Goal: Transaction & Acquisition: Purchase product/service

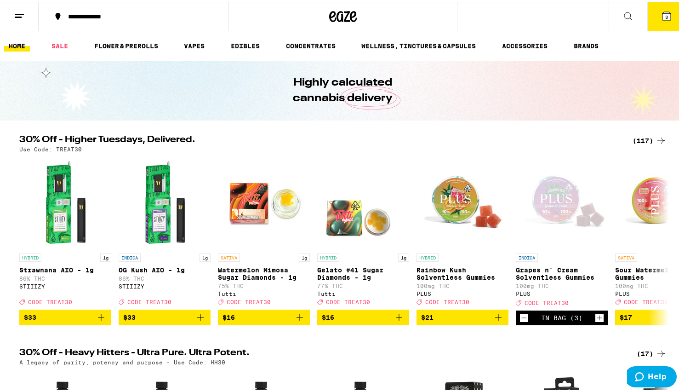
click at [665, 13] on span "3" at bounding box center [666, 15] width 3 height 6
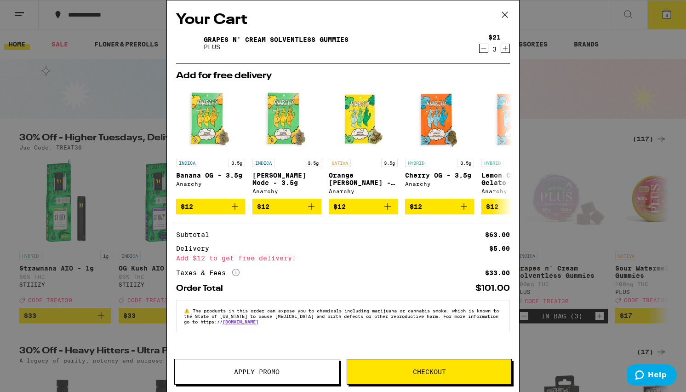
click at [484, 47] on icon "Decrement" at bounding box center [484, 48] width 8 height 11
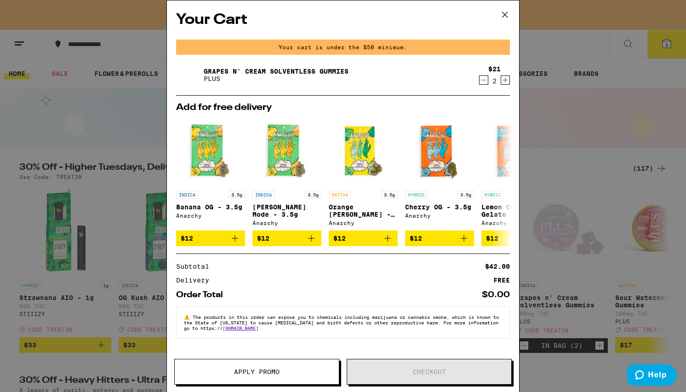
click at [508, 10] on icon at bounding box center [505, 15] width 14 height 14
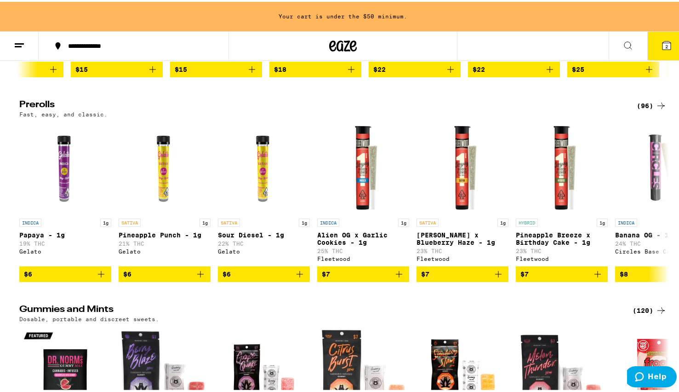
scroll to position [2869, 0]
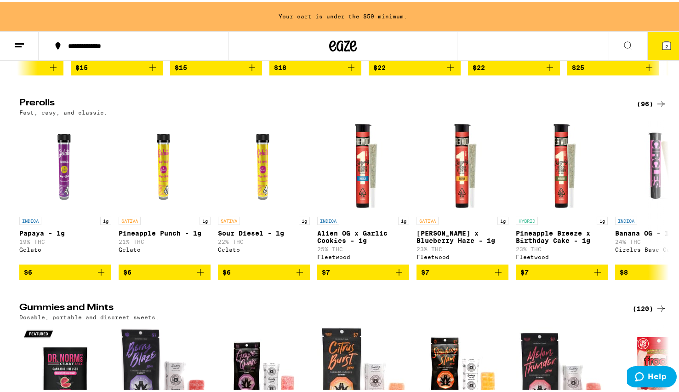
click at [96, 275] on icon "Add to bag" at bounding box center [101, 270] width 11 height 11
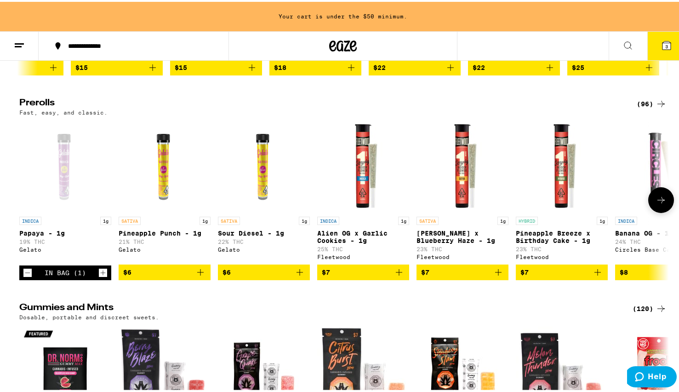
click at [101, 274] on icon "Increment" at bounding box center [103, 271] width 5 height 5
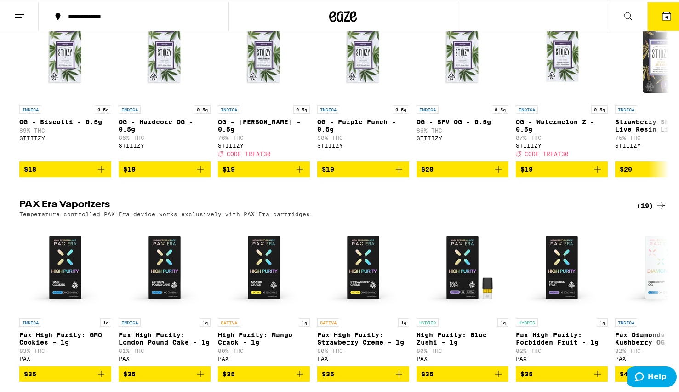
scroll to position [2114, 0]
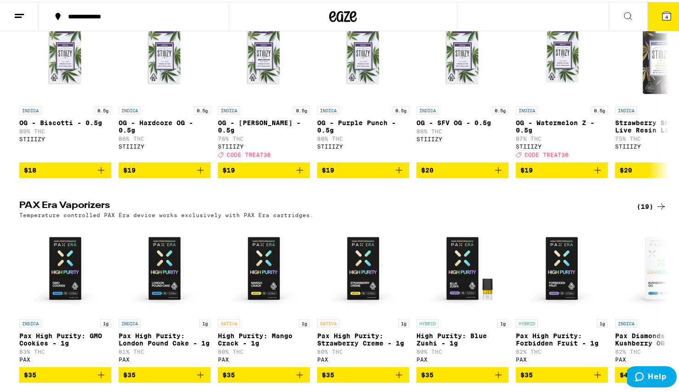
click at [655, 23] on button "4" at bounding box center [666, 14] width 39 height 29
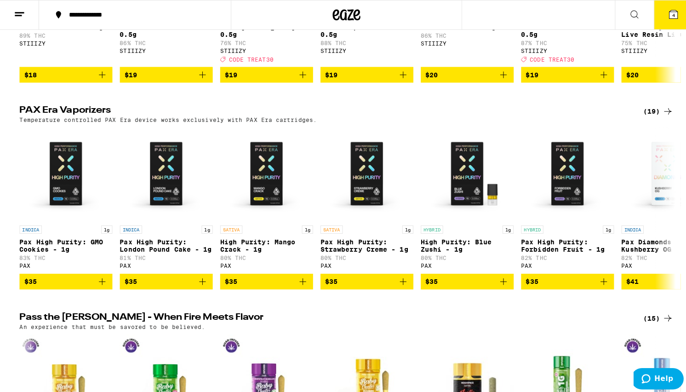
scroll to position [2020, 0]
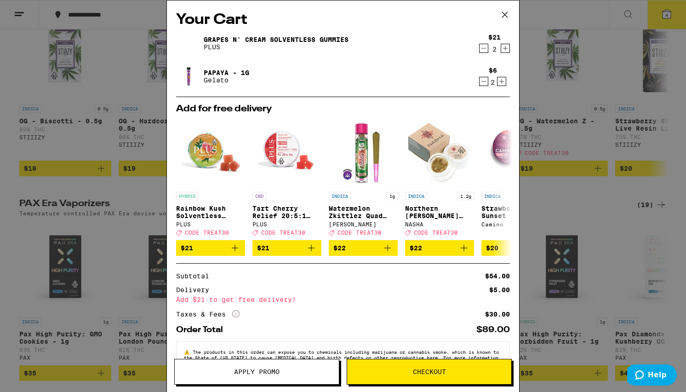
click at [244, 373] on span "Apply Promo" at bounding box center [257, 371] width 46 height 6
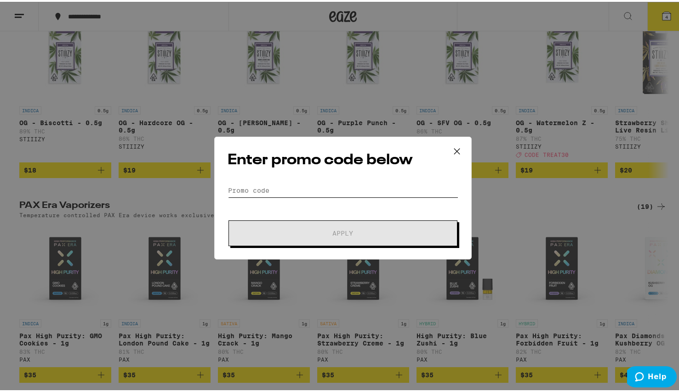
click at [344, 194] on input "Promo Code" at bounding box center [343, 189] width 231 height 14
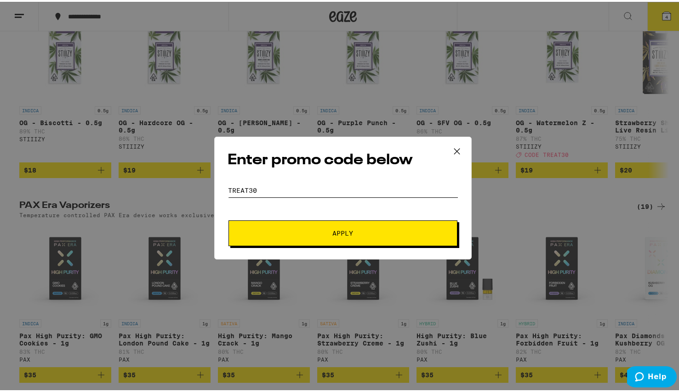
type input "treat30"
click at [311, 231] on span "Apply" at bounding box center [343, 231] width 166 height 6
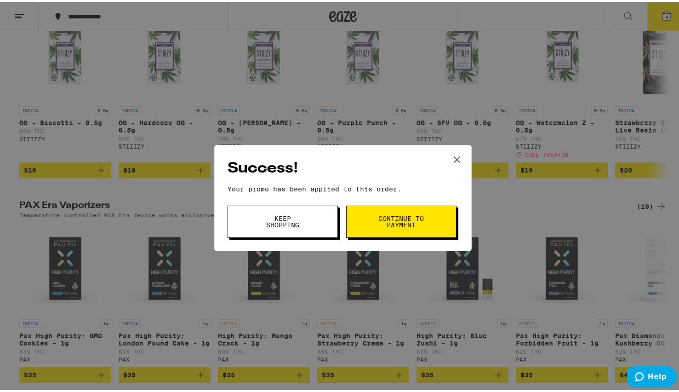
click at [378, 222] on span "Continue to payment" at bounding box center [401, 219] width 47 height 13
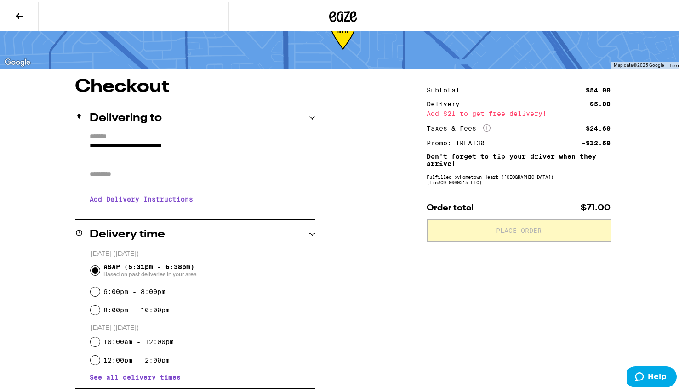
scroll to position [36, 0]
click at [667, 89] on div "**********" at bounding box center [343, 331] width 662 height 513
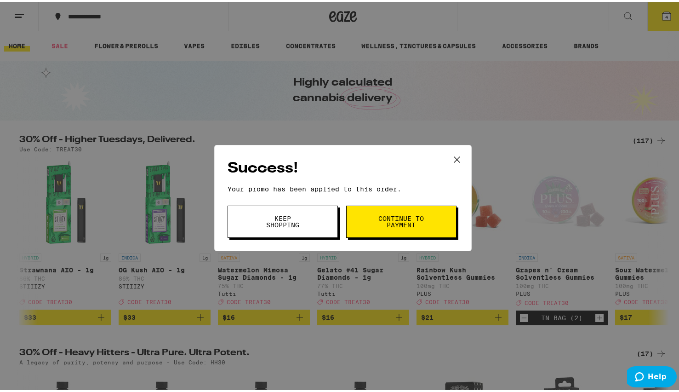
click at [456, 151] on icon at bounding box center [457, 158] width 14 height 14
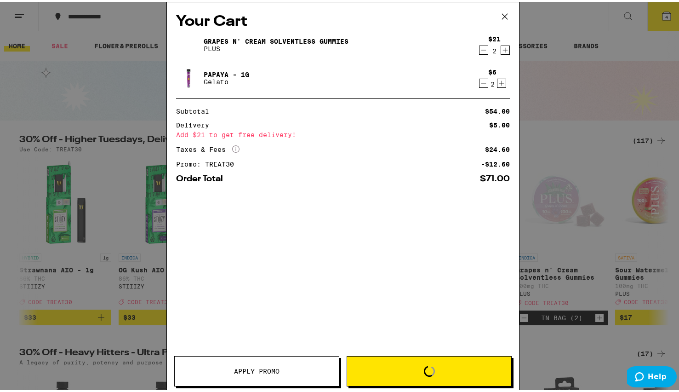
scroll to position [2020, 0]
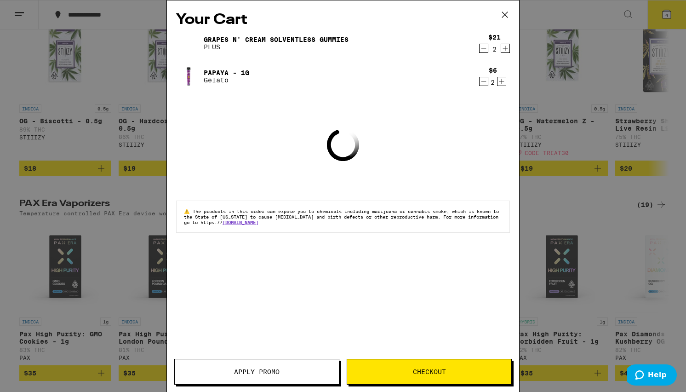
click at [508, 13] on icon at bounding box center [505, 15] width 14 height 14
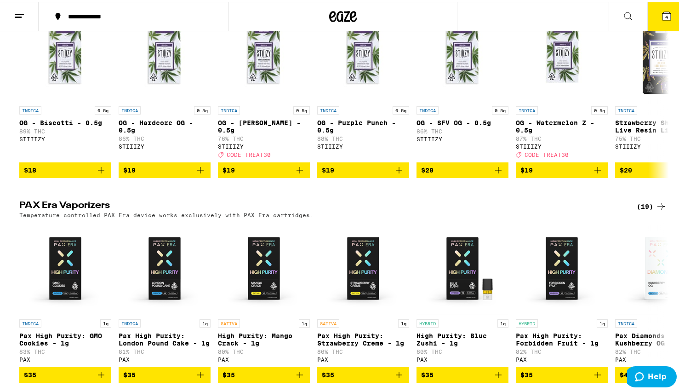
click at [663, 16] on icon at bounding box center [667, 14] width 8 height 8
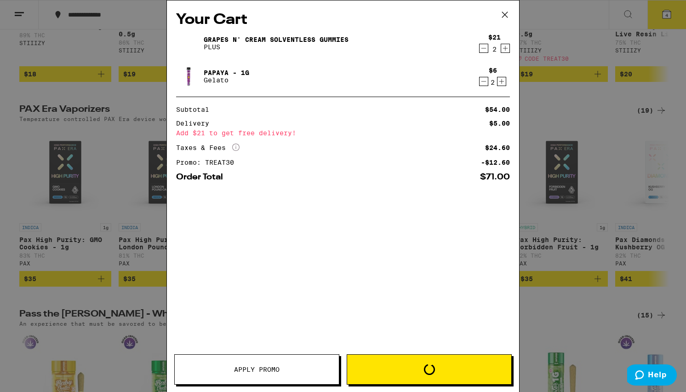
scroll to position [2020, 0]
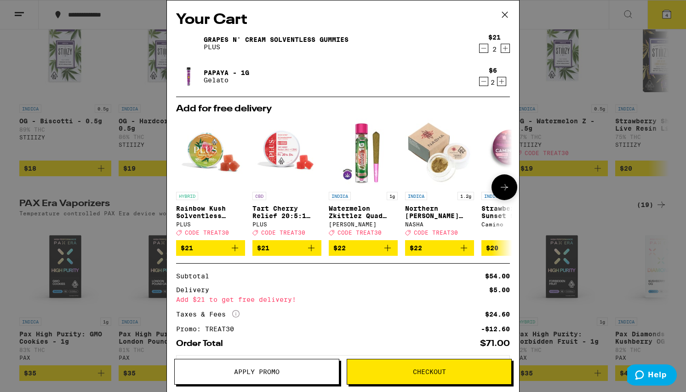
click at [502, 183] on icon at bounding box center [504, 187] width 11 height 11
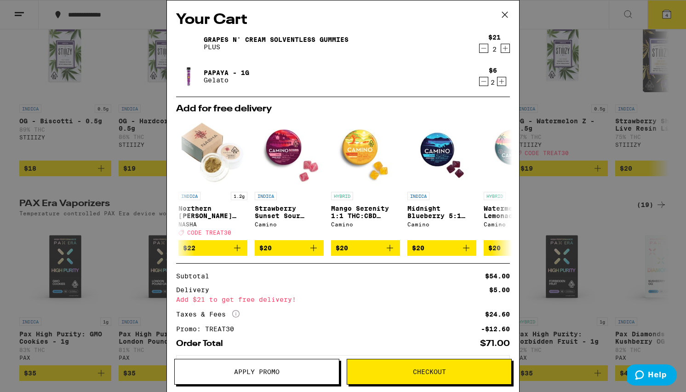
click at [480, 49] on icon "Decrement" at bounding box center [484, 48] width 8 height 11
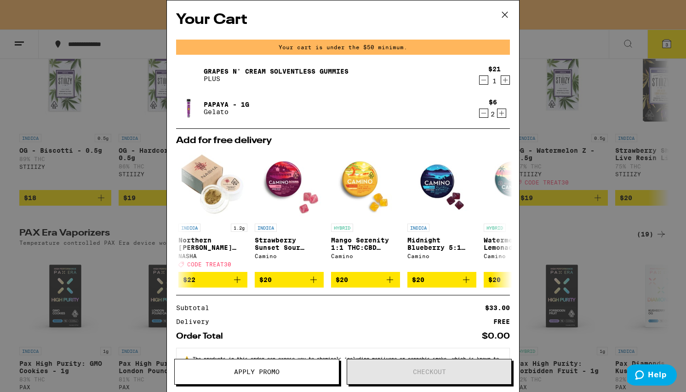
scroll to position [2050, 0]
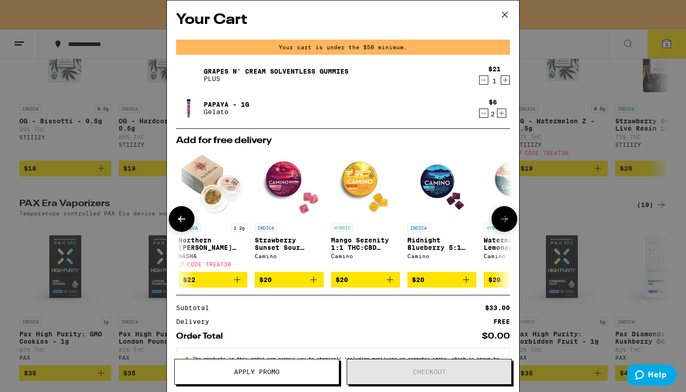
click at [317, 280] on icon "Add to bag" at bounding box center [313, 279] width 11 height 11
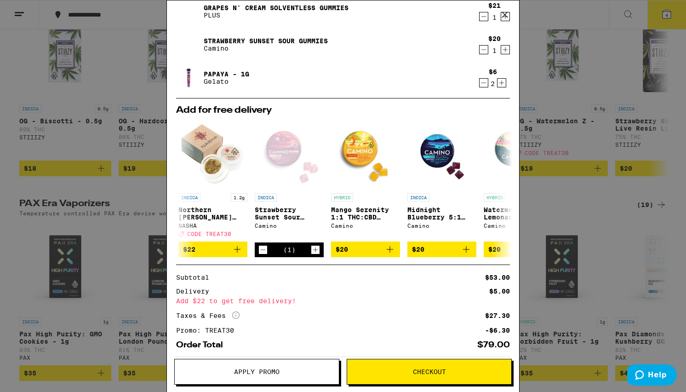
scroll to position [24, 0]
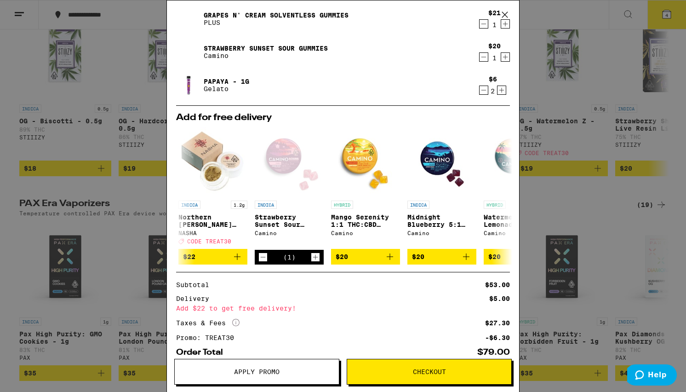
click at [480, 26] on icon "Decrement" at bounding box center [484, 23] width 8 height 11
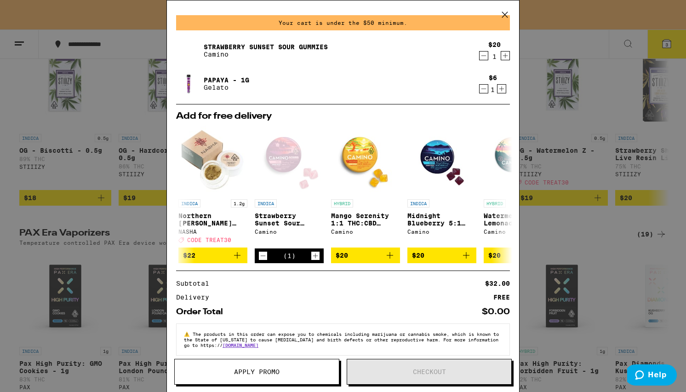
scroll to position [2050, 0]
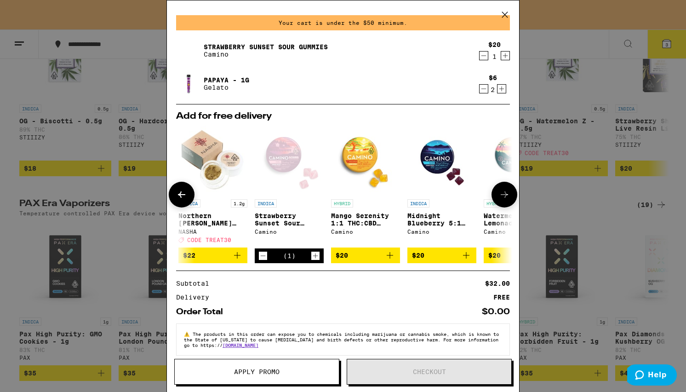
click at [314, 257] on icon "Increment" at bounding box center [315, 255] width 8 height 11
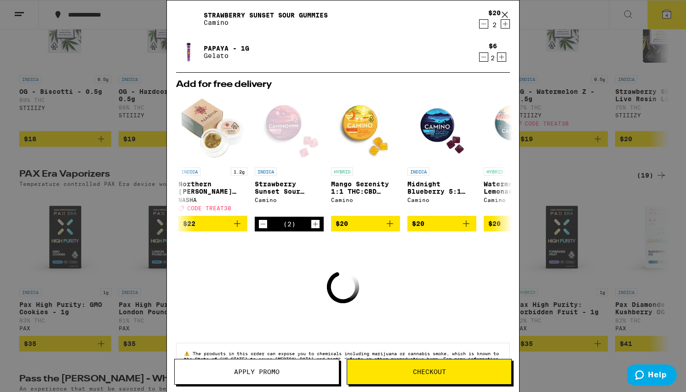
scroll to position [2020, 0]
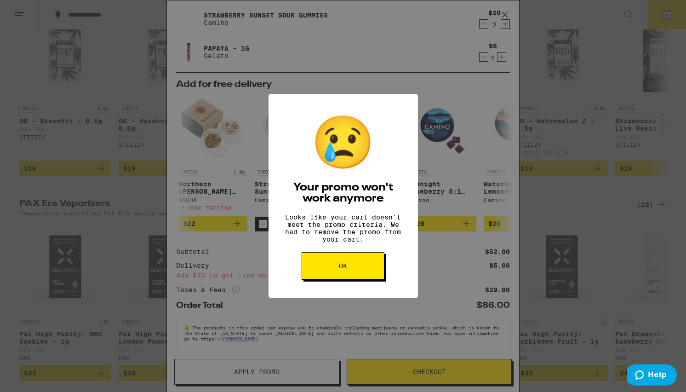
click at [349, 276] on button "OK" at bounding box center [343, 266] width 83 height 28
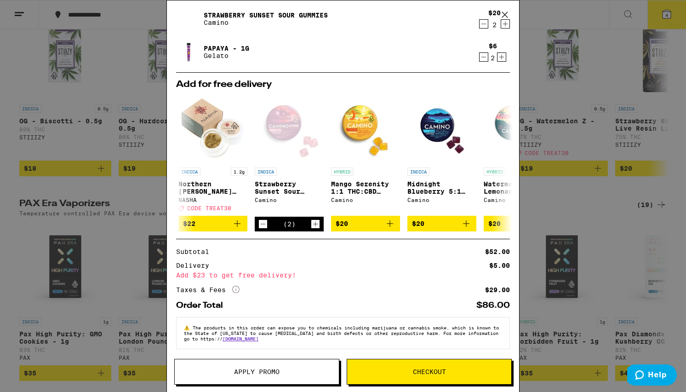
click at [480, 21] on icon "Decrement" at bounding box center [484, 23] width 8 height 11
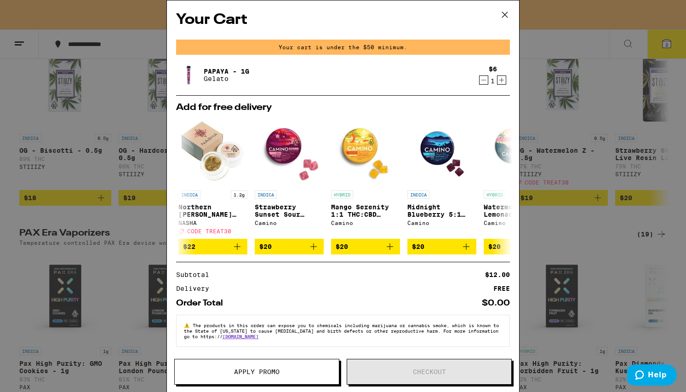
scroll to position [0, 0]
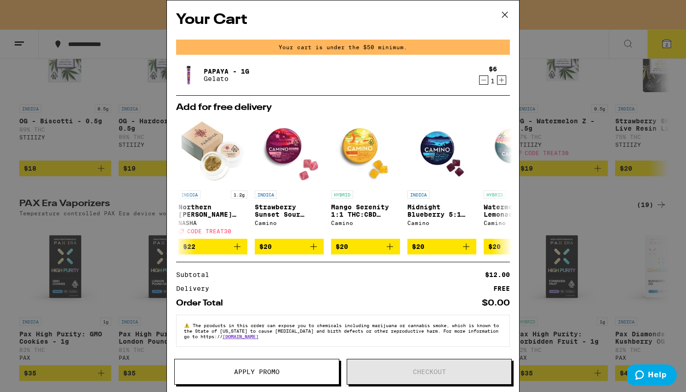
click at [596, 74] on div "Your Cart Your cart is under the $50 minimum. Papaya - 1g Gelato $6 1 Add for f…" at bounding box center [343, 196] width 686 height 392
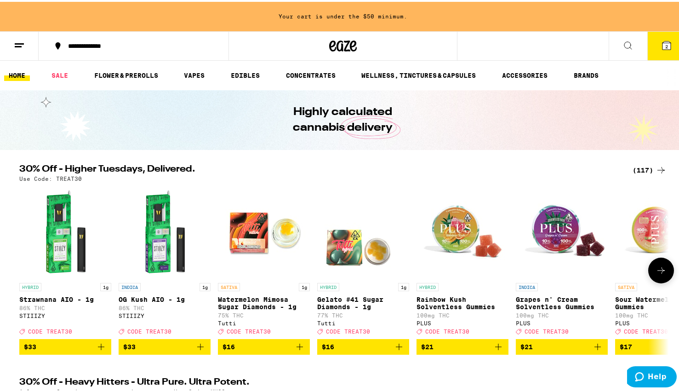
click at [656, 272] on icon at bounding box center [661, 268] width 11 height 11
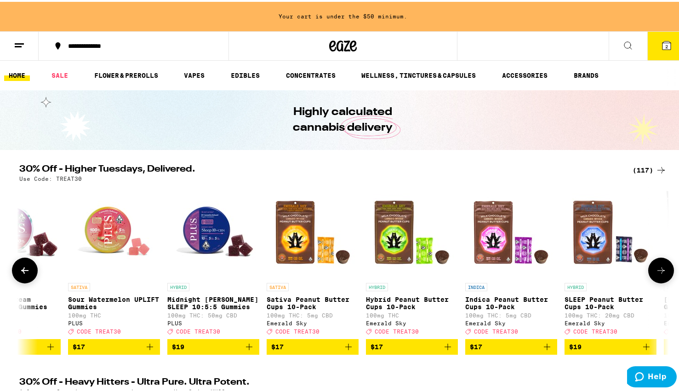
click at [656, 272] on icon at bounding box center [661, 268] width 11 height 11
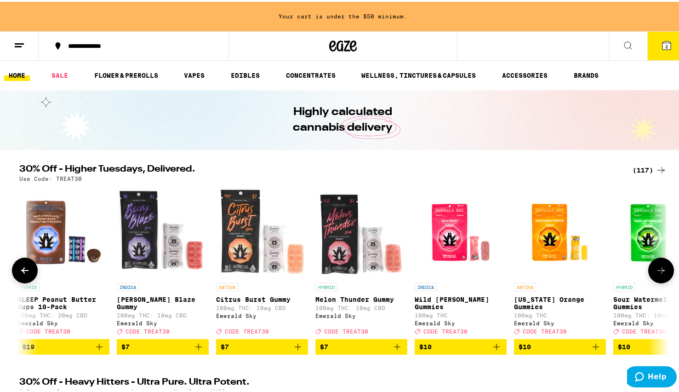
click at [656, 272] on icon at bounding box center [661, 268] width 11 height 11
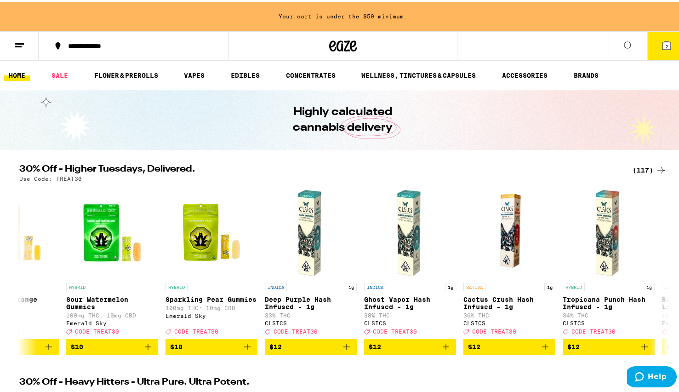
click at [639, 169] on div "(117)" at bounding box center [650, 168] width 34 height 11
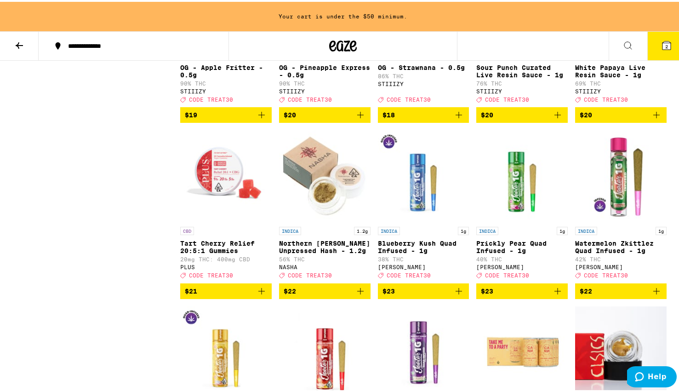
scroll to position [1613, 0]
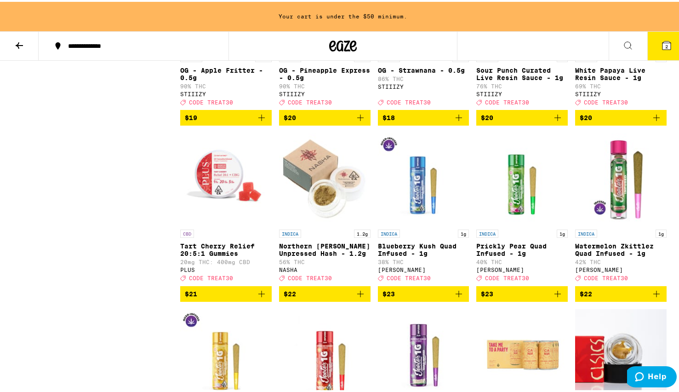
click at [220, 173] on img "Open page for Tart Cherry Relief 20:5:1 Gummies from PLUS" at bounding box center [226, 177] width 92 height 92
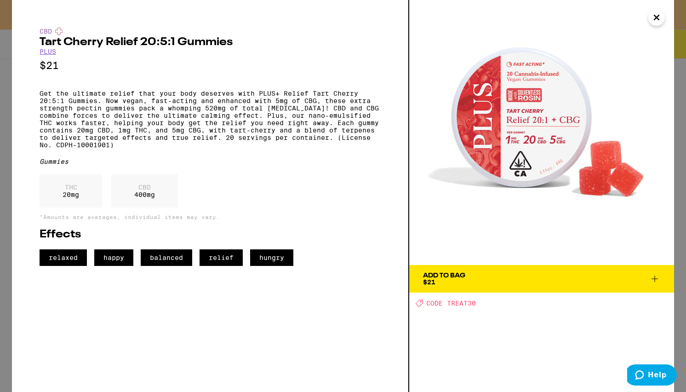
click at [656, 19] on icon "Close" at bounding box center [656, 18] width 11 height 14
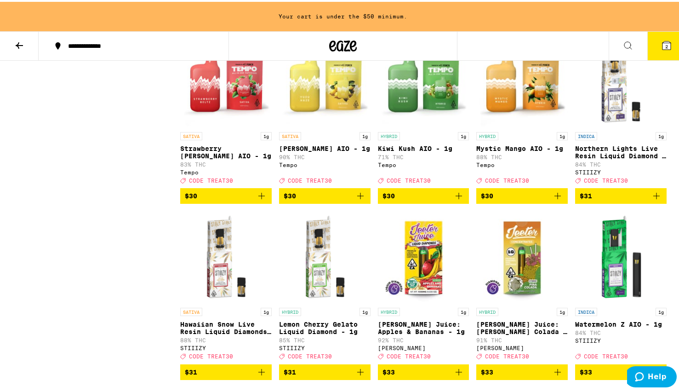
scroll to position [2754, 0]
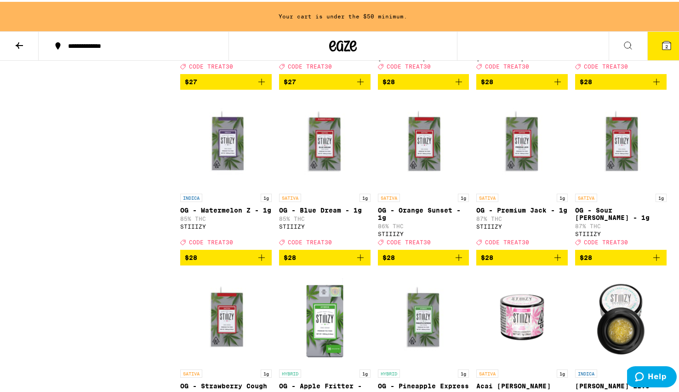
click at [601, 363] on img "Open page for Mochi Gelato Live Resin Diamonds - 1g from STIIIZY" at bounding box center [621, 317] width 92 height 92
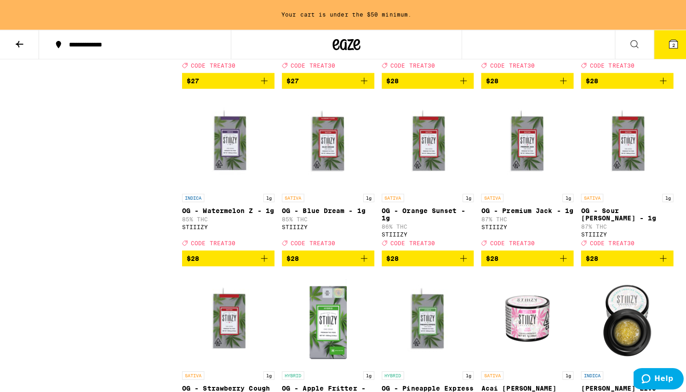
scroll to position [2176, 0]
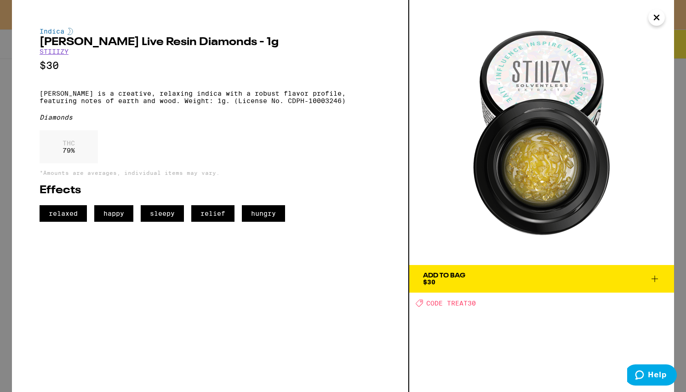
click at [657, 17] on icon "Close" at bounding box center [656, 17] width 5 height 5
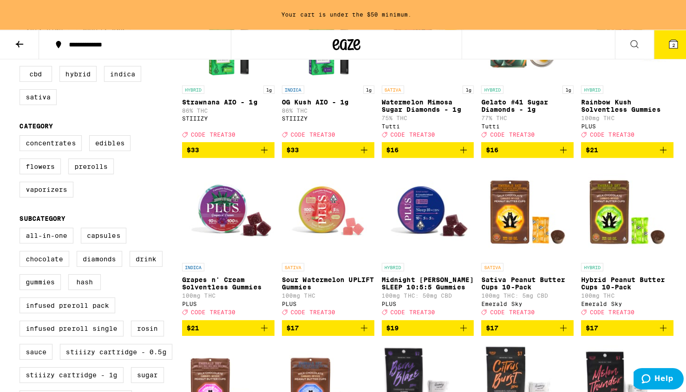
scroll to position [179, 0]
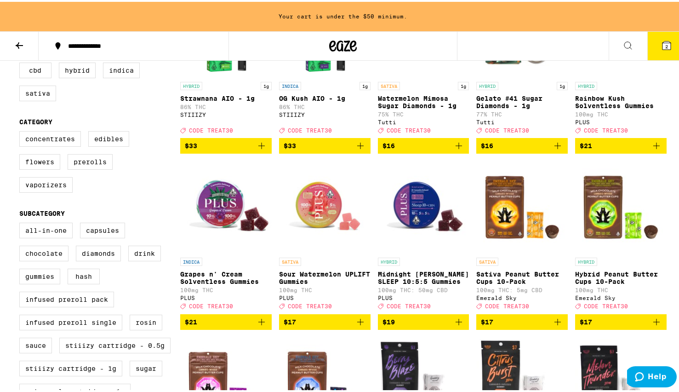
click at [221, 221] on img "Open page for Grapes n' Cream Solventless Gummies from PLUS" at bounding box center [226, 205] width 92 height 92
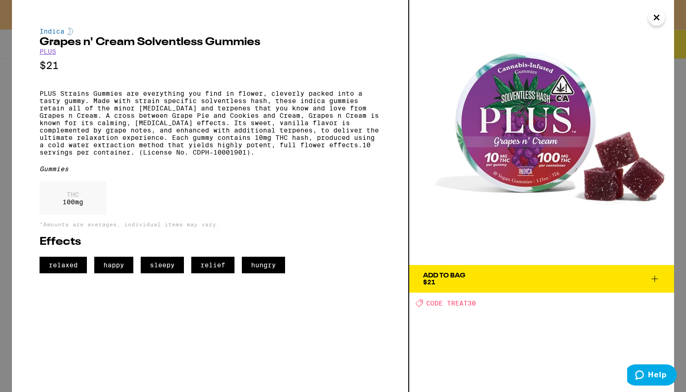
click at [662, 285] on button "Add To Bag $21" at bounding box center [541, 279] width 265 height 28
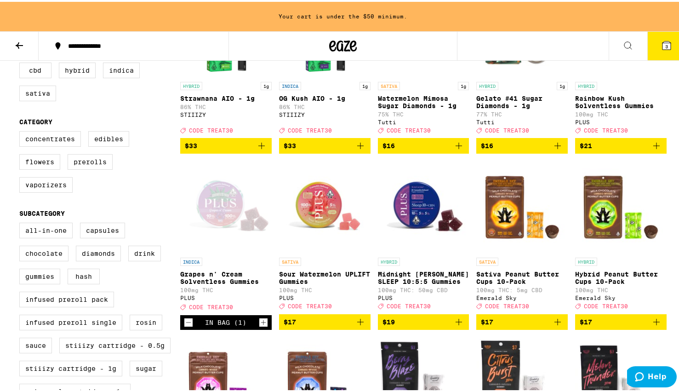
click at [661, 49] on icon at bounding box center [666, 43] width 11 height 11
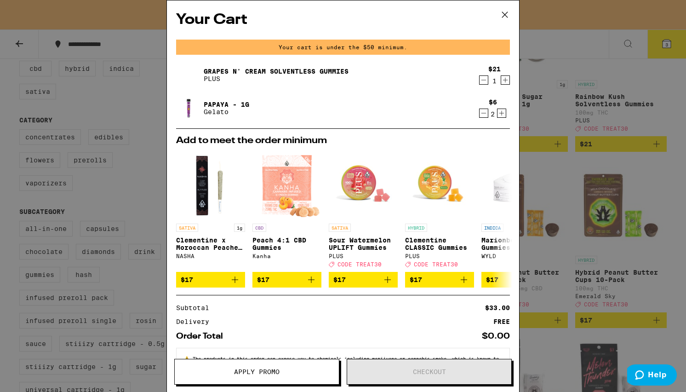
click at [501, 76] on icon "Increment" at bounding box center [505, 79] width 8 height 11
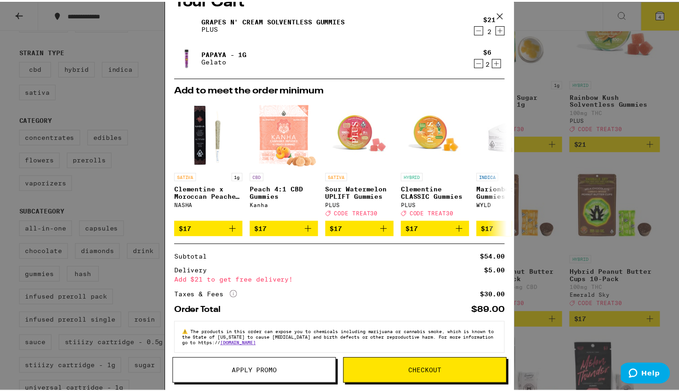
scroll to position [27, 0]
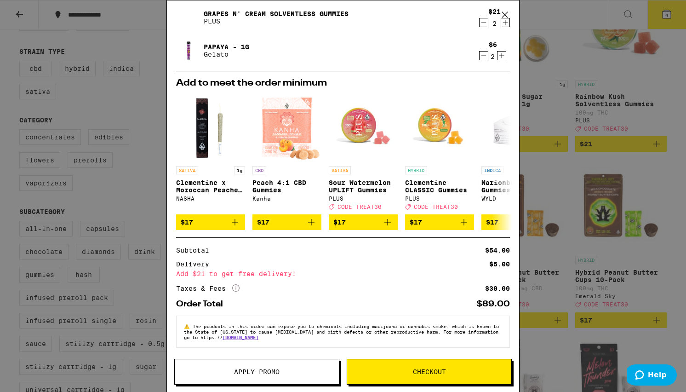
click at [293, 372] on span "Apply Promo" at bounding box center [257, 371] width 164 height 6
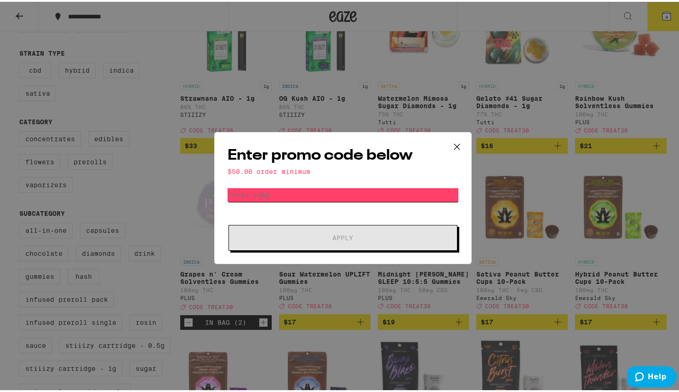
click at [346, 195] on input "Promo Code" at bounding box center [343, 193] width 231 height 14
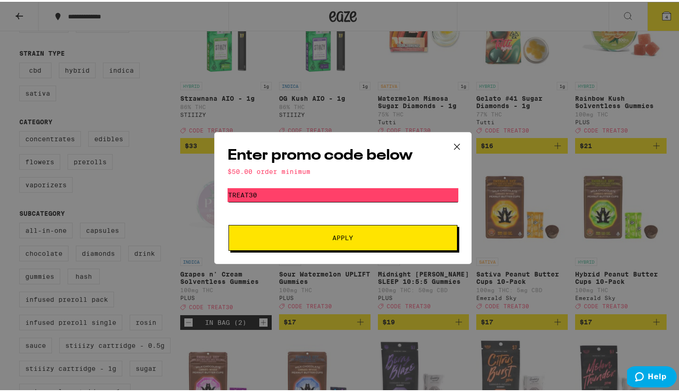
type input "Treat30"
click at [327, 243] on button "Apply" at bounding box center [343, 236] width 229 height 26
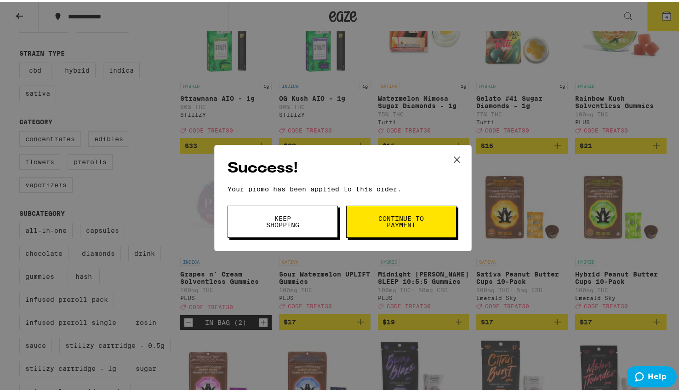
click at [401, 216] on span "Continue to payment" at bounding box center [401, 219] width 47 height 13
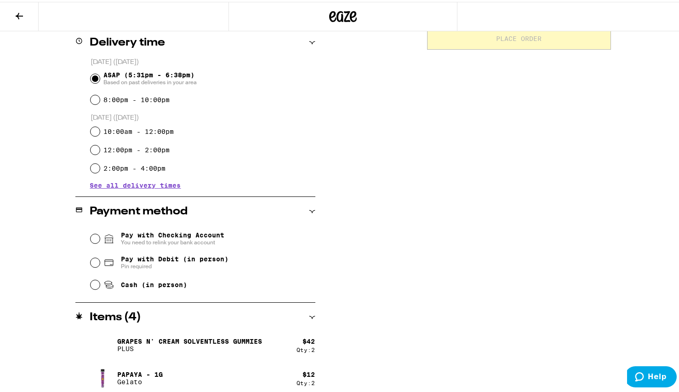
scroll to position [232, 0]
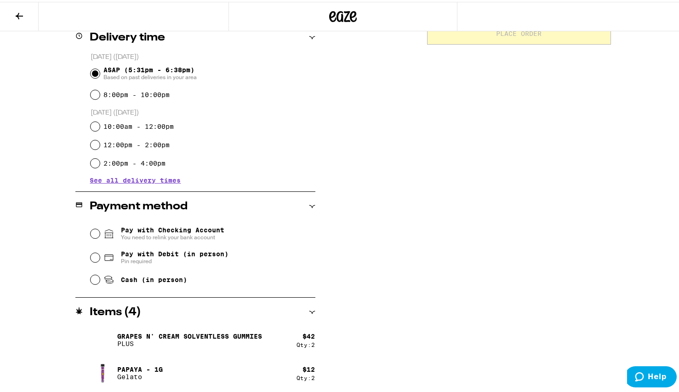
drag, startPoint x: 683, startPoint y: 255, endPoint x: 457, endPoint y: 226, distance: 228.1
click at [457, 226] on div "Subtotal $54.00 Delivery $5.00 Add $21 to get free delivery! Taxes & Fees More …" at bounding box center [519, 135] width 184 height 513
click at [19, 13] on icon at bounding box center [19, 14] width 11 height 11
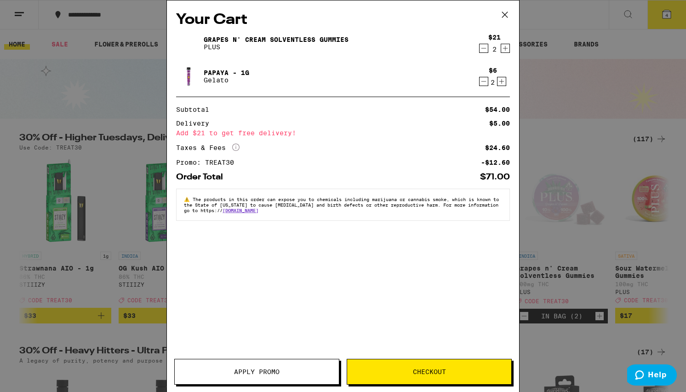
click at [483, 81] on icon "Decrement" at bounding box center [483, 81] width 5 height 0
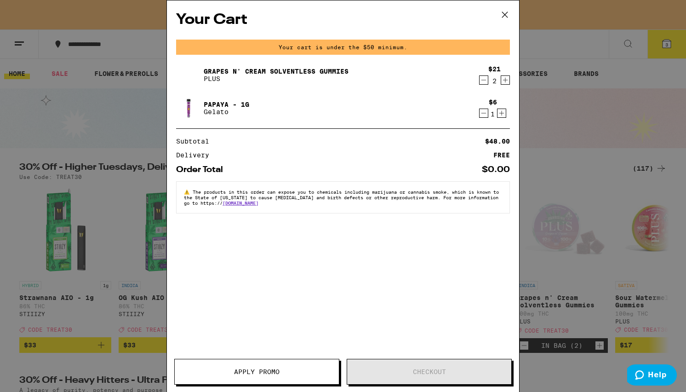
click at [482, 111] on icon "Decrement" at bounding box center [484, 113] width 8 height 11
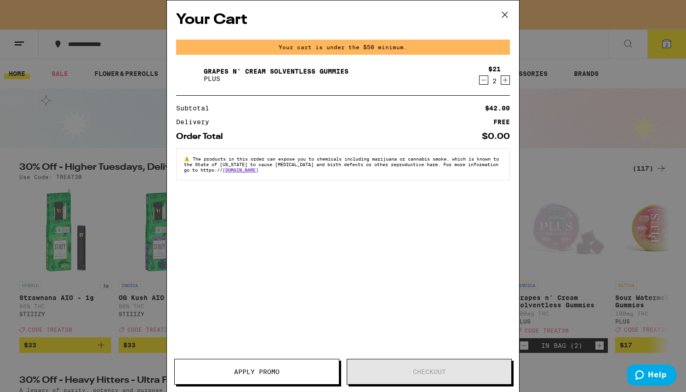
click at [501, 79] on icon "Increment" at bounding box center [505, 79] width 8 height 11
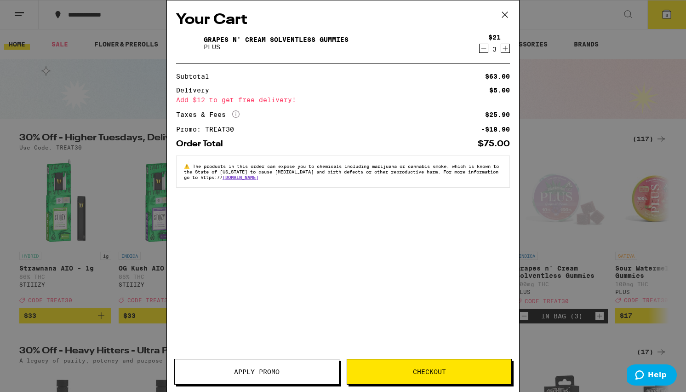
click at [574, 73] on div "Your Cart Grapes n' Cream Solventless Gummies PLUS $21 3 Subtotal $63.00 Delive…" at bounding box center [343, 196] width 686 height 392
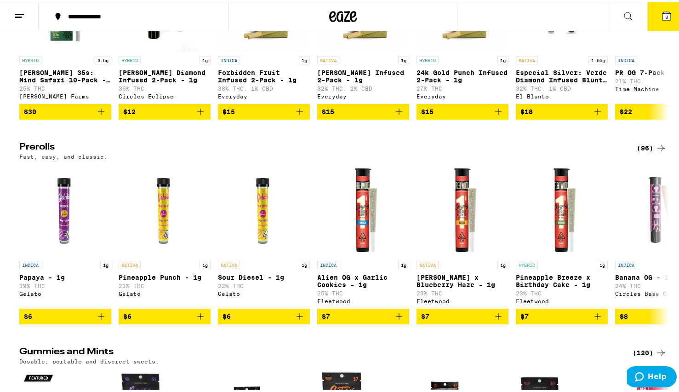
scroll to position [2772, 0]
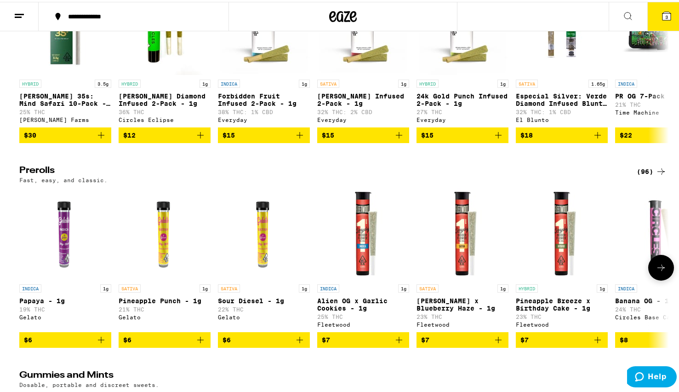
click at [29, 303] on p "Papaya - 1g" at bounding box center [65, 298] width 92 height 7
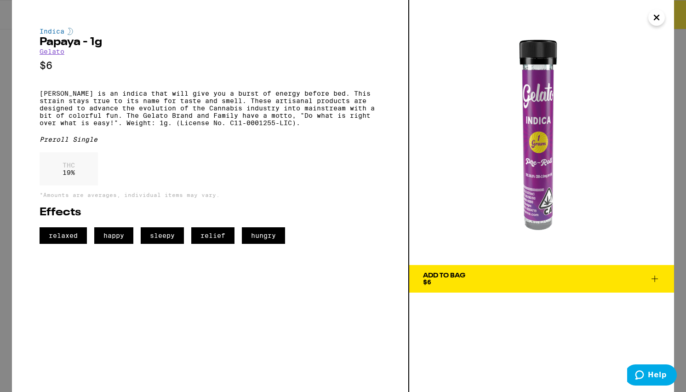
click at [655, 23] on icon "Close" at bounding box center [656, 18] width 11 height 14
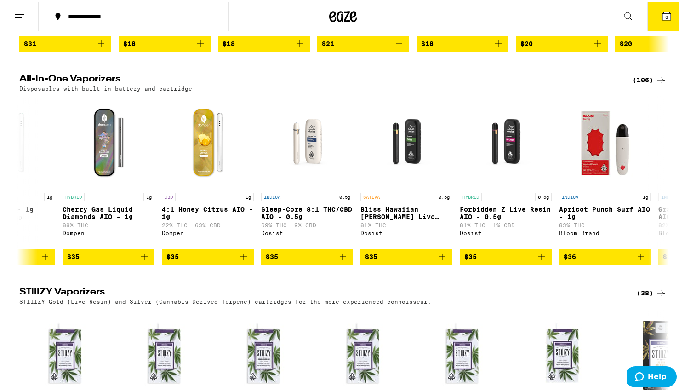
scroll to position [0, 7012]
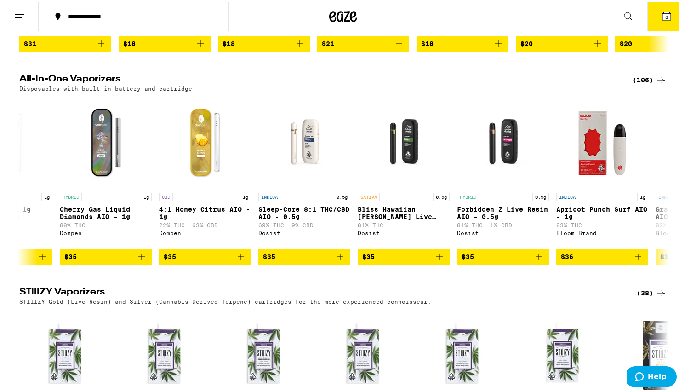
click at [655, 24] on button "3" at bounding box center [666, 14] width 39 height 29
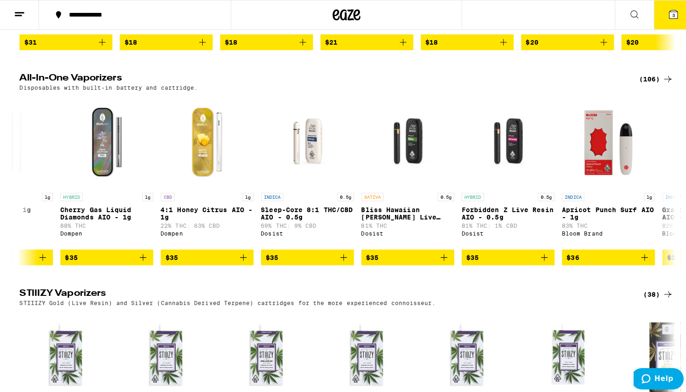
scroll to position [1729, 0]
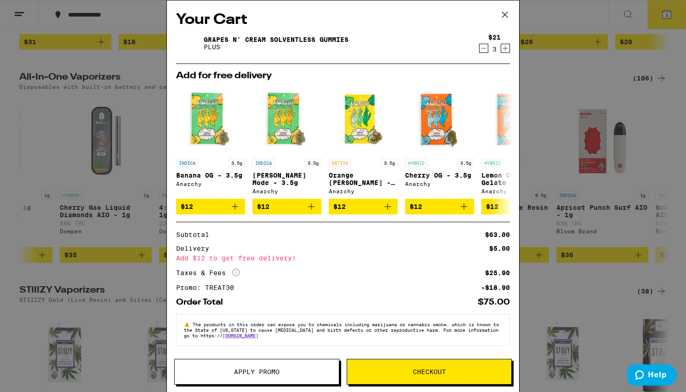
click at [609, 345] on div "Your Cart Grapes n' Cream Solventless Gummies PLUS $21 3 Add for free delivery …" at bounding box center [343, 196] width 686 height 392
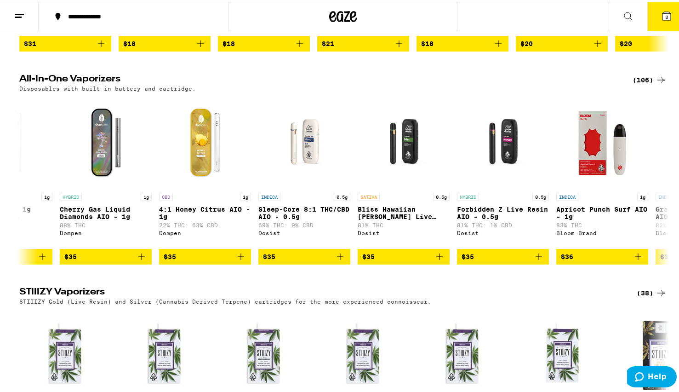
click at [663, 15] on icon at bounding box center [667, 14] width 8 height 8
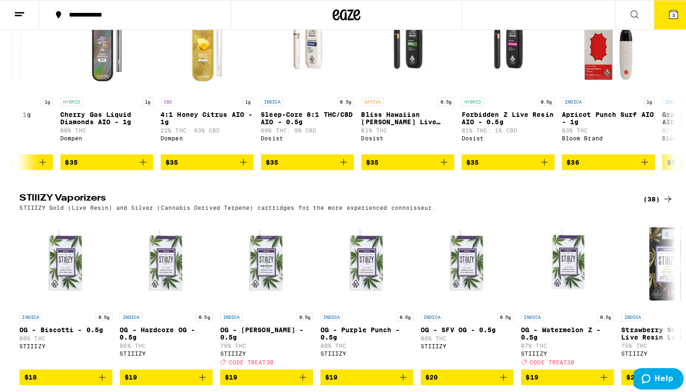
scroll to position [1729, 0]
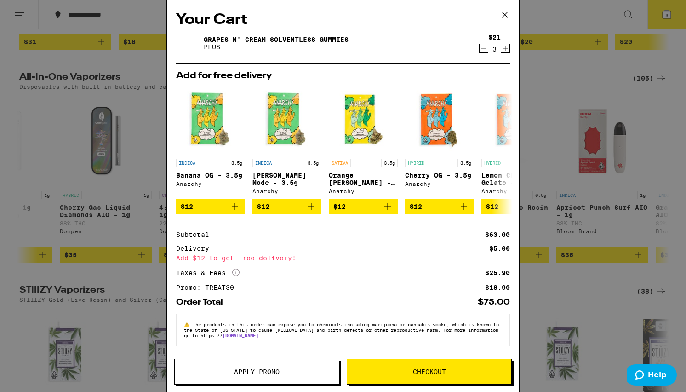
click at [429, 282] on div "Subtotal $63.00 Delivery $5.00 Add $12 to get free delivery! Taxes & Fees More …" at bounding box center [343, 260] width 334 height 59
click at [429, 374] on span "Checkout" at bounding box center [429, 371] width 33 height 6
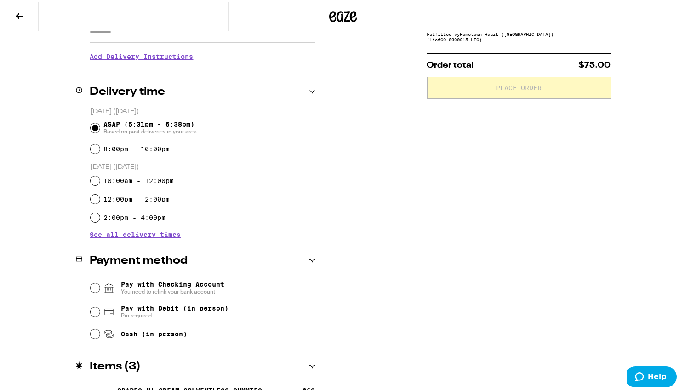
scroll to position [199, 0]
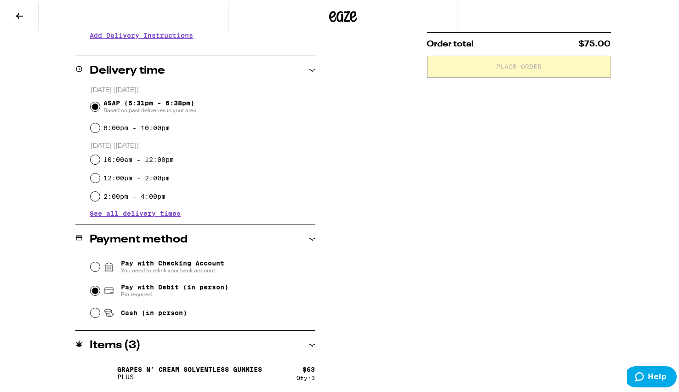
click at [92, 287] on input "Pay with Debit (in person) Pin required" at bounding box center [95, 288] width 9 height 9
radio input "true"
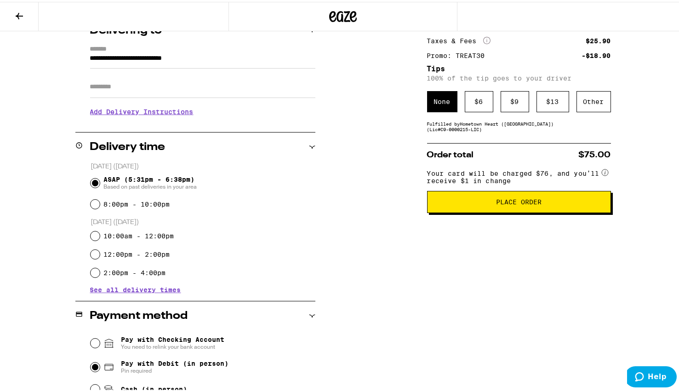
scroll to position [123, 0]
click at [586, 207] on button "Place Order" at bounding box center [519, 200] width 184 height 22
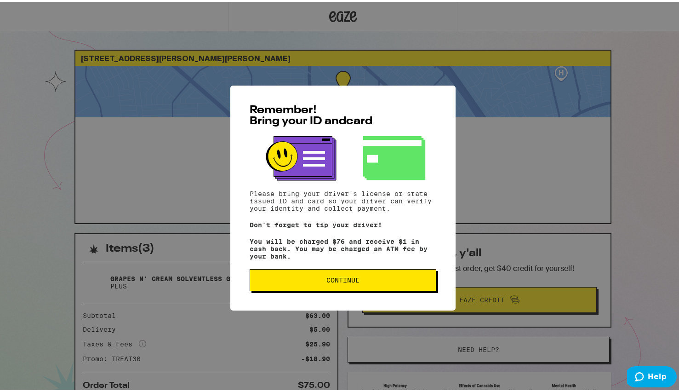
click at [584, 146] on div "Remember! Bring your ID and card Please bring your driver's license or state is…" at bounding box center [343, 196] width 686 height 392
